Goal: Task Accomplishment & Management: Use online tool/utility

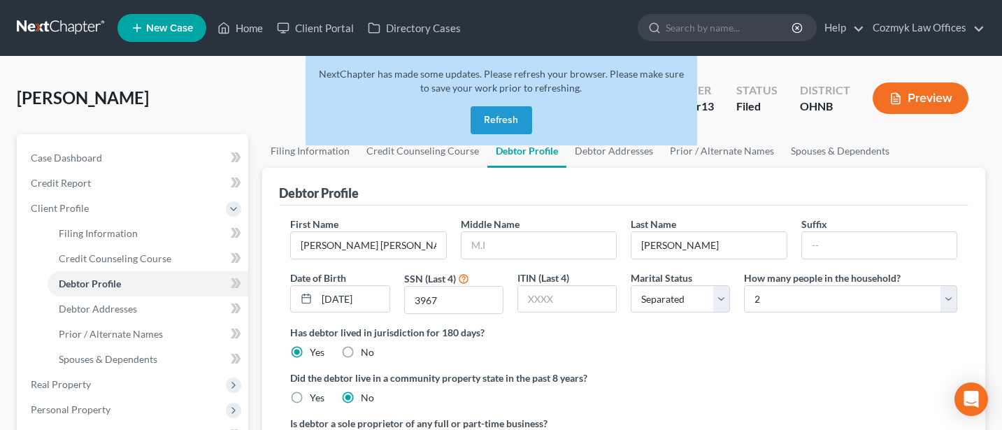
select select "2"
select select "1"
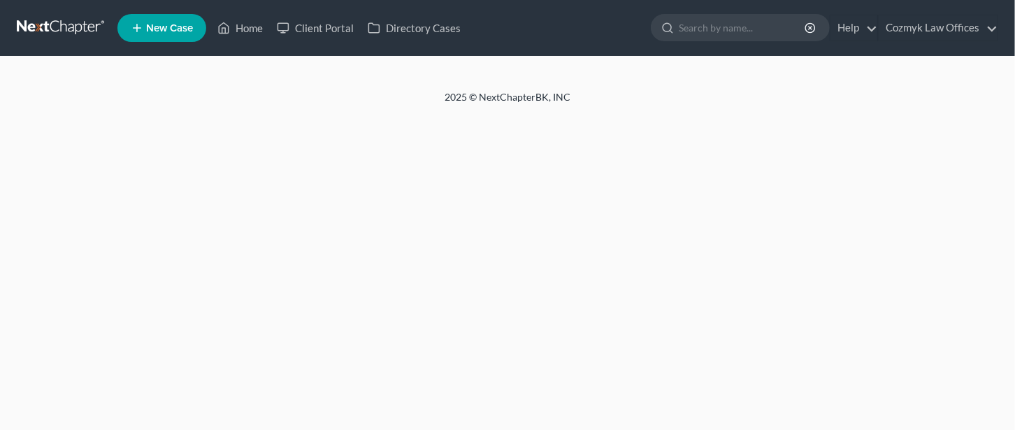
select select "2"
select select "1"
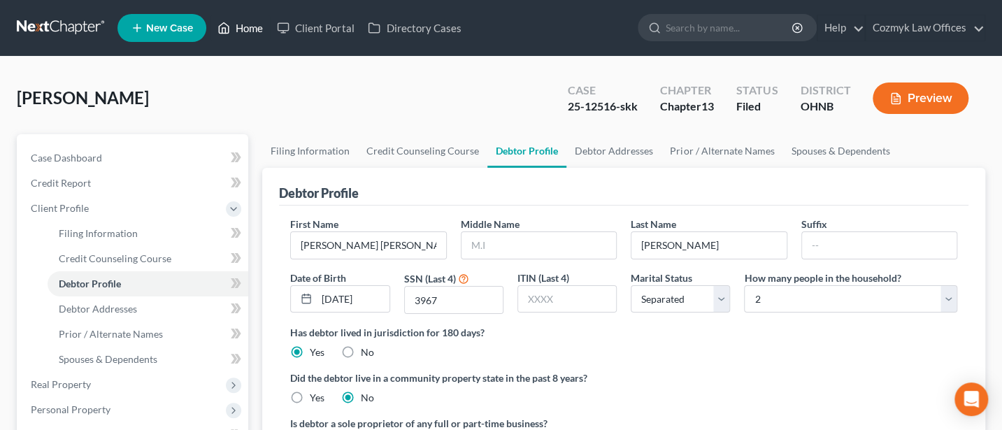
click at [232, 20] on link "Home" at bounding box center [239, 27] width 59 height 25
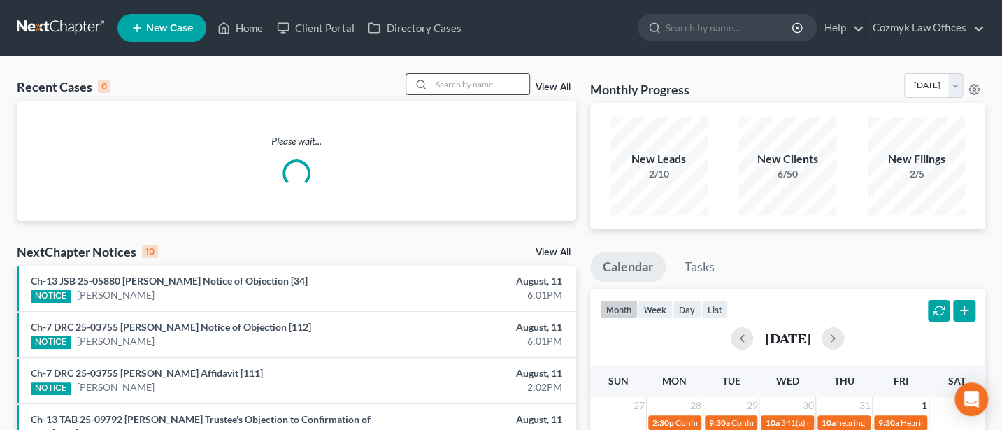
click at [466, 87] on input "search" at bounding box center [480, 84] width 98 height 20
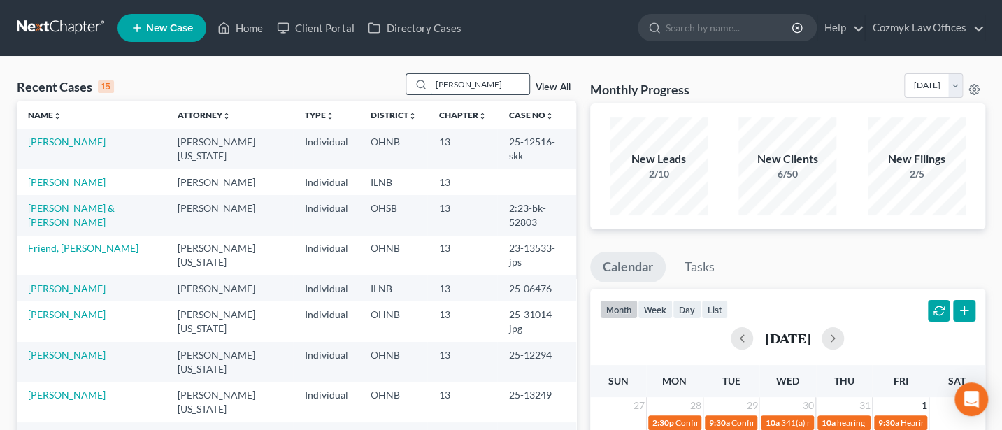
type input "[PERSON_NAME]"
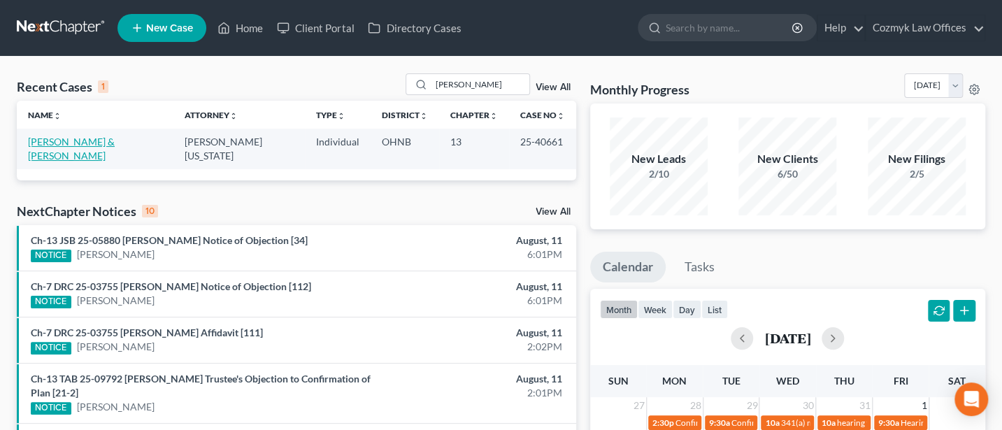
click at [86, 136] on link "[PERSON_NAME] & [PERSON_NAME]" at bounding box center [71, 149] width 87 height 26
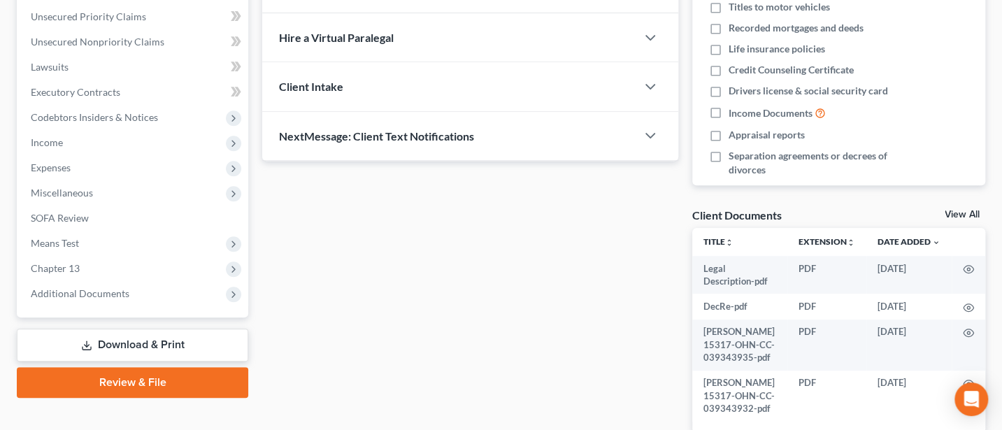
scroll to position [373, 0]
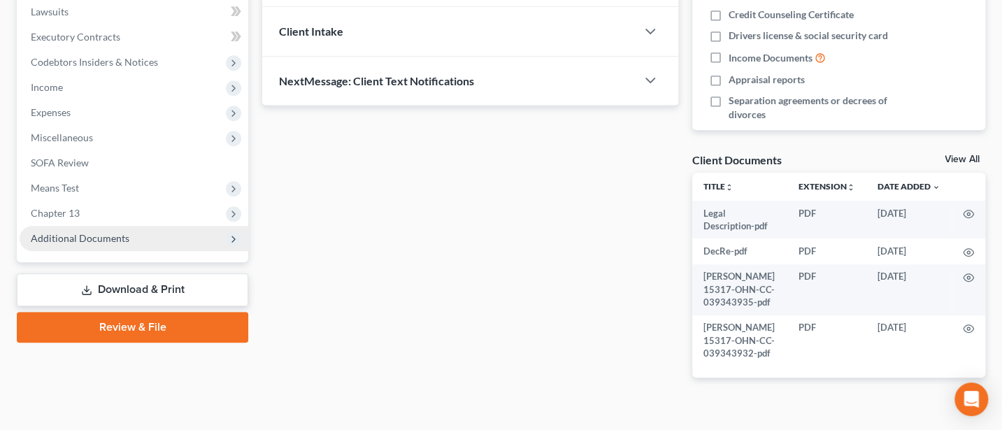
click at [106, 238] on span "Additional Documents" at bounding box center [80, 238] width 99 height 12
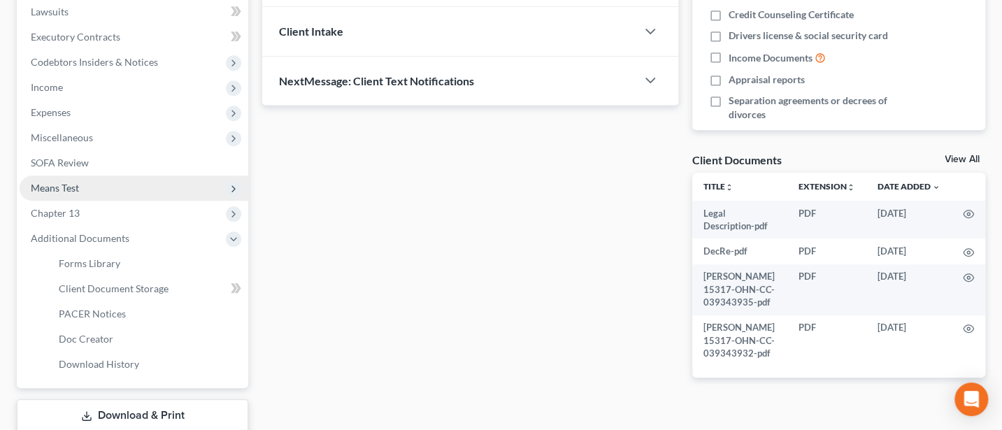
click at [72, 182] on span "Means Test" at bounding box center [55, 188] width 48 height 12
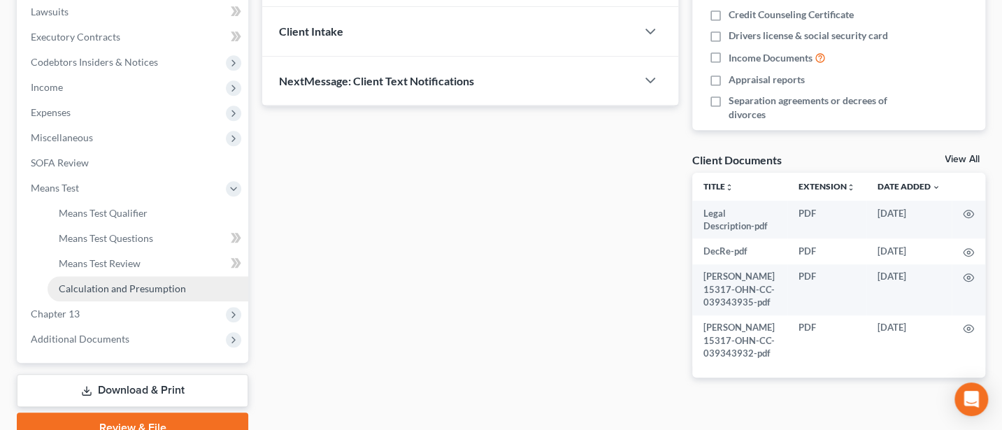
click at [114, 288] on span "Calculation and Presumption" at bounding box center [122, 288] width 127 height 12
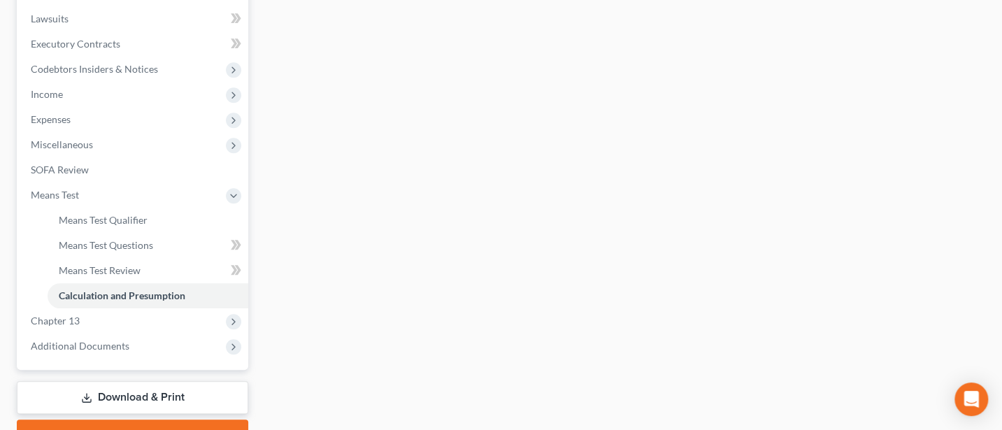
scroll to position [373, 0]
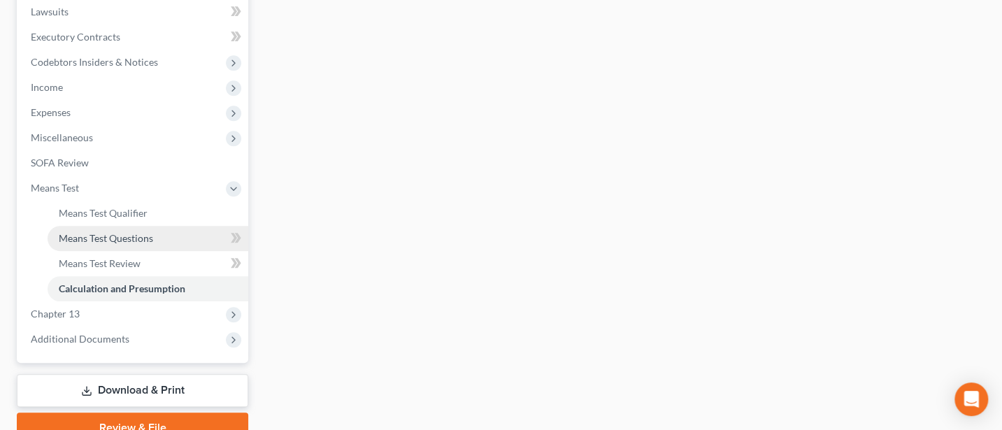
click at [115, 243] on link "Means Test Questions" at bounding box center [148, 238] width 201 height 25
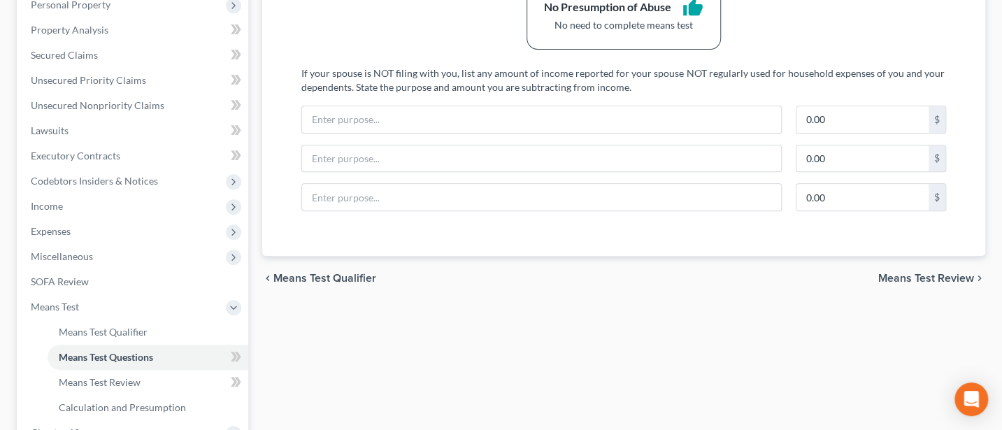
scroll to position [250, 0]
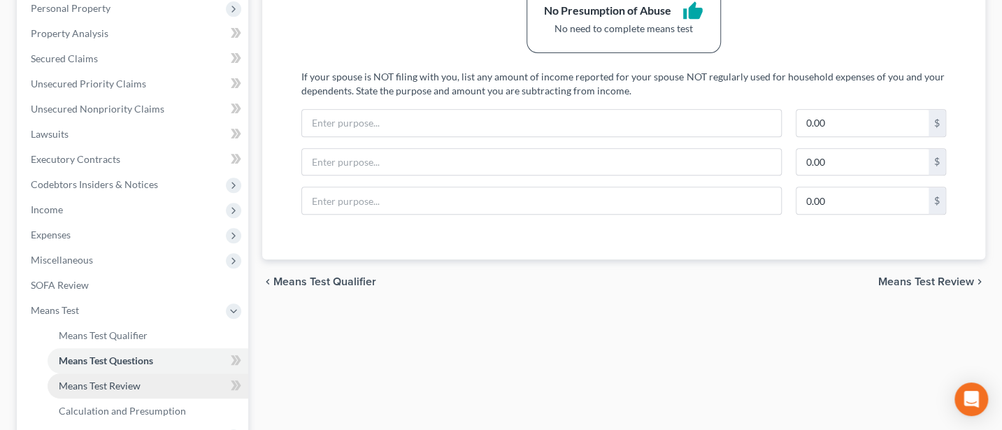
click at [120, 385] on span "Means Test Review" at bounding box center [100, 386] width 82 height 12
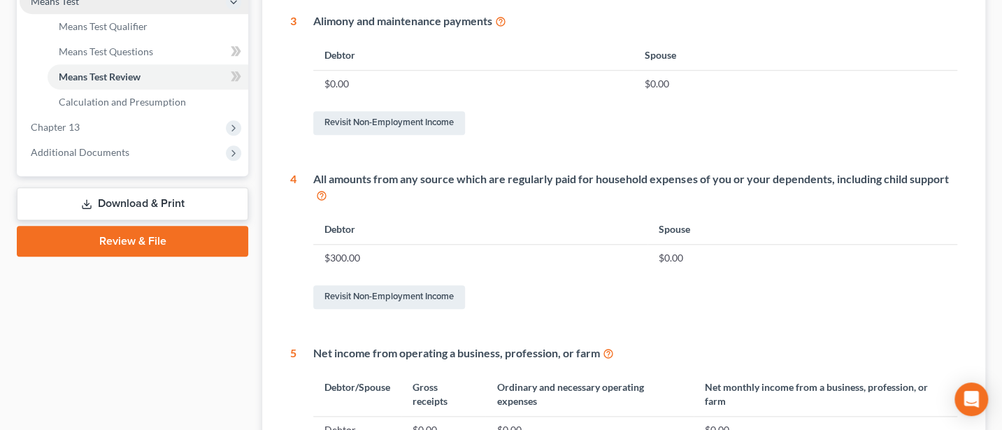
scroll to position [373, 0]
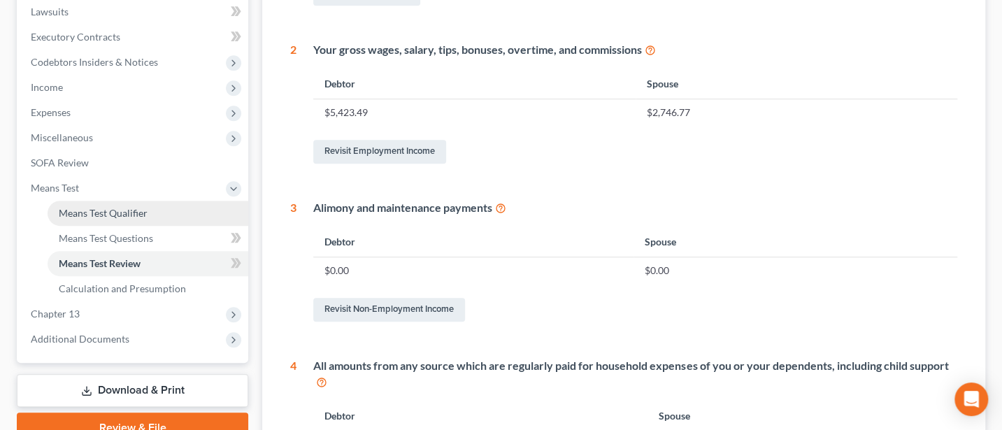
click at [101, 220] on link "Means Test Qualifier" at bounding box center [148, 213] width 201 height 25
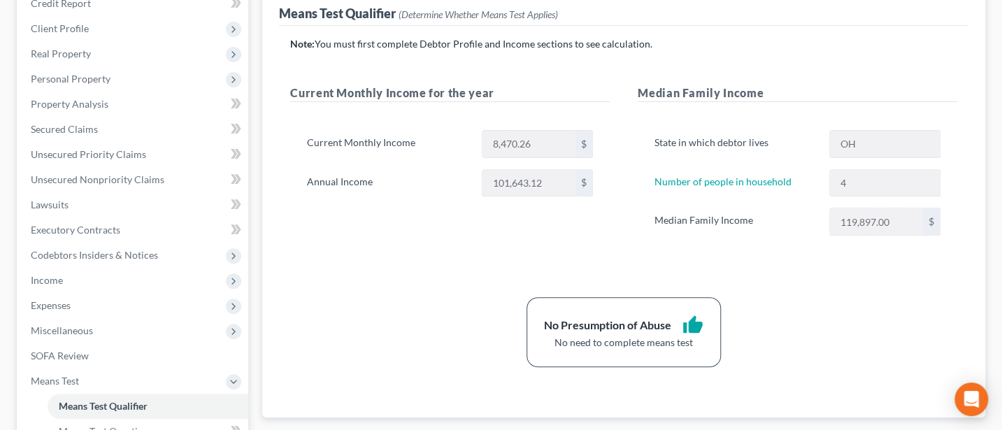
scroll to position [186, 0]
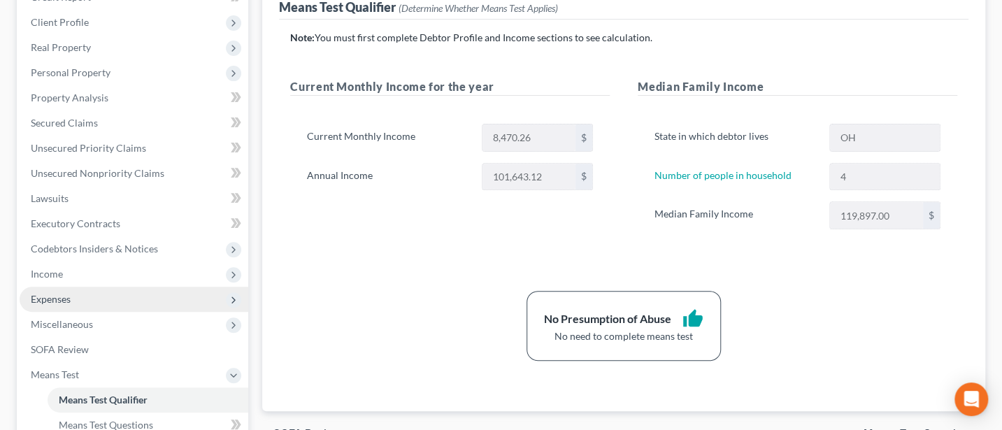
click at [56, 301] on span "Expenses" at bounding box center [51, 299] width 40 height 12
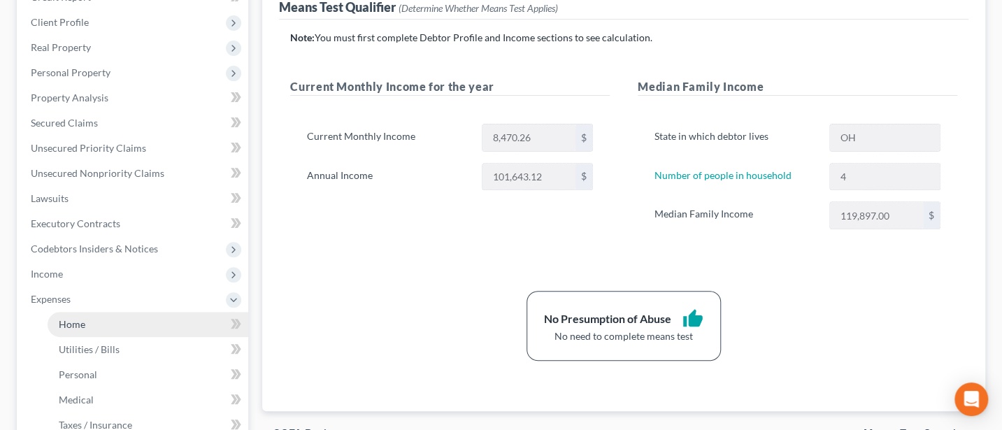
click at [78, 327] on span "Home" at bounding box center [72, 324] width 27 height 12
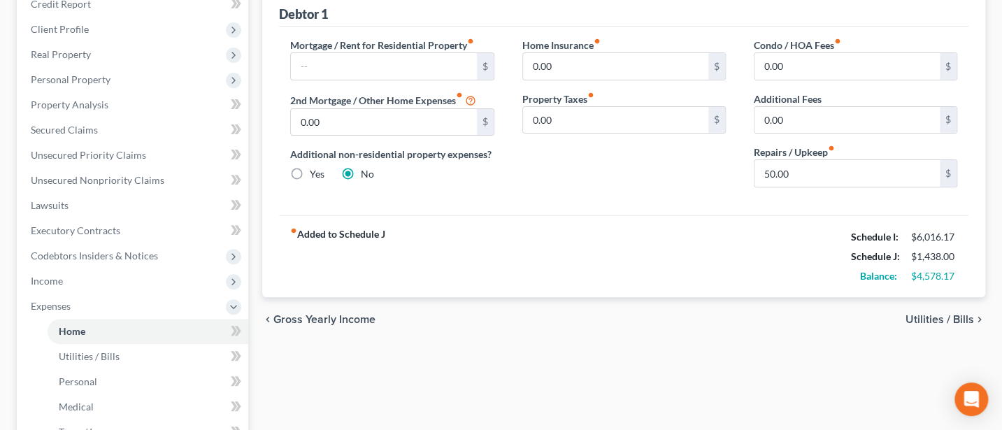
scroll to position [186, 0]
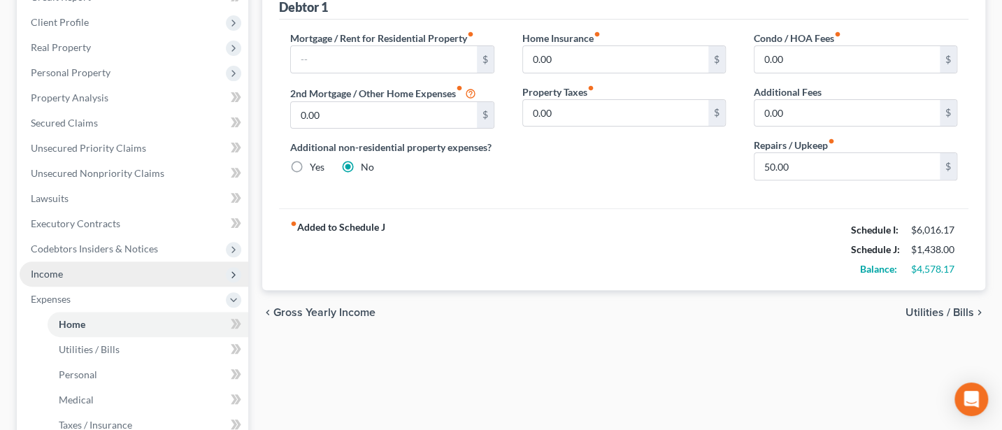
click at [49, 275] on span "Income" at bounding box center [47, 274] width 32 height 12
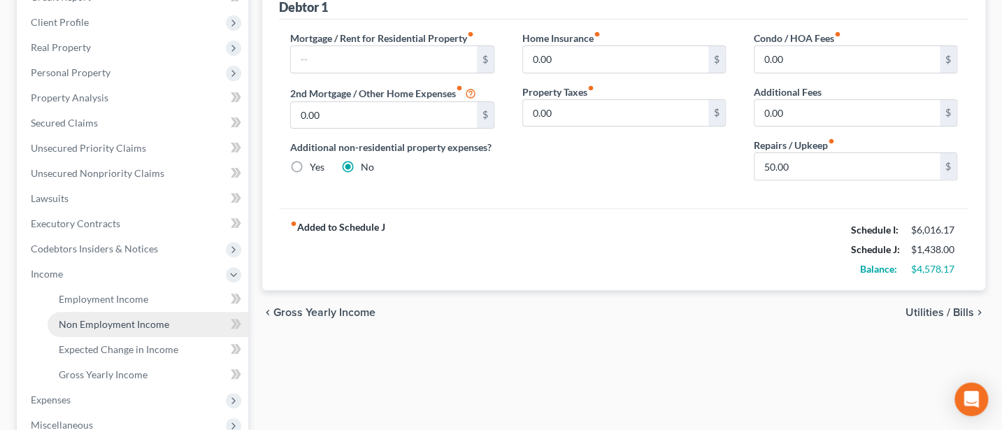
click at [115, 320] on span "Non Employment Income" at bounding box center [114, 324] width 110 height 12
